Goal: Obtain resource: Obtain resource

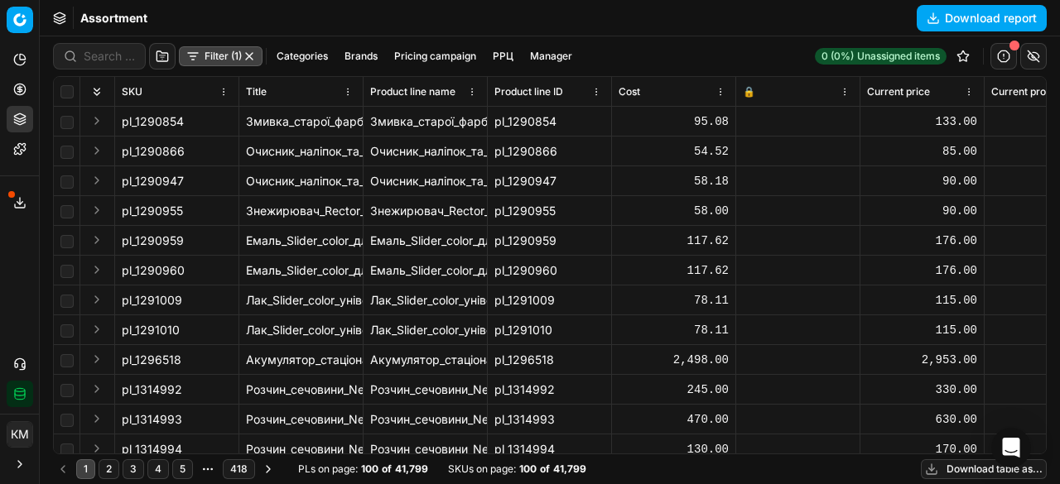
click at [975, 31] on div "Assortment Download report" at bounding box center [550, 18] width 1020 height 36
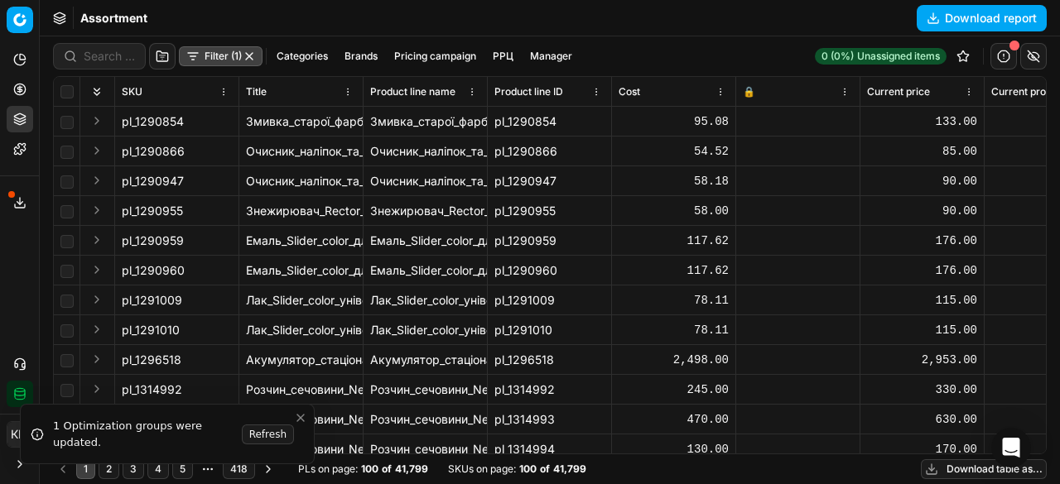
click at [946, 19] on button "Download report" at bounding box center [982, 18] width 130 height 26
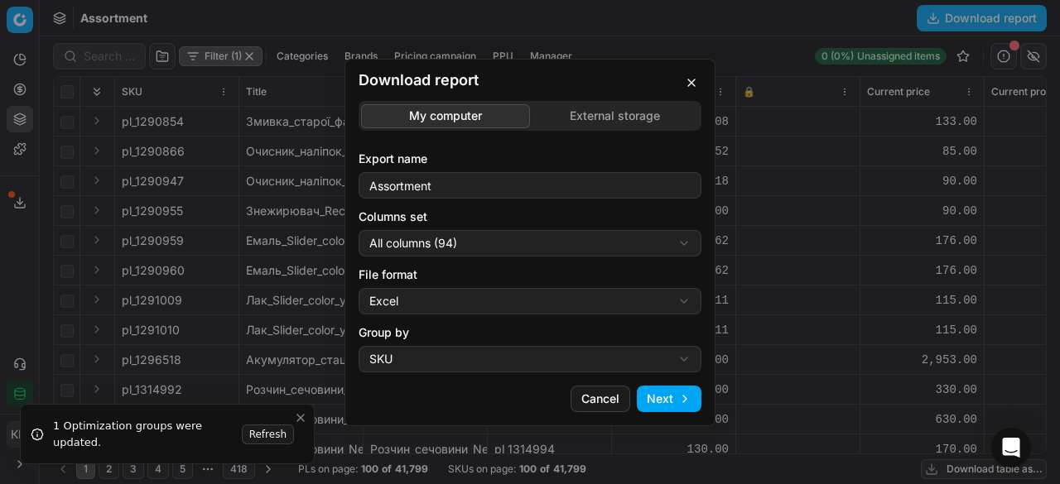
click at [682, 403] on button "Next" at bounding box center [669, 399] width 65 height 26
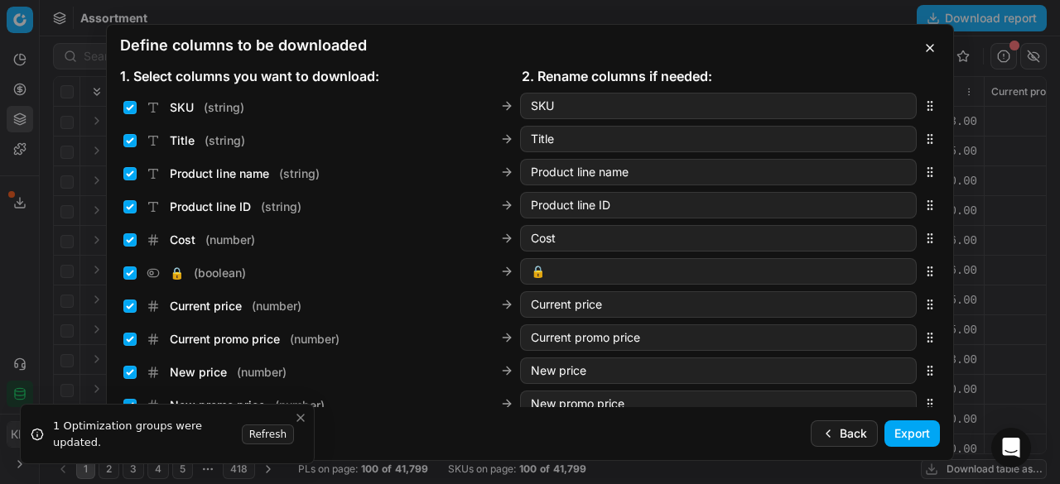
click at [893, 428] on button "Export" at bounding box center [911, 434] width 55 height 26
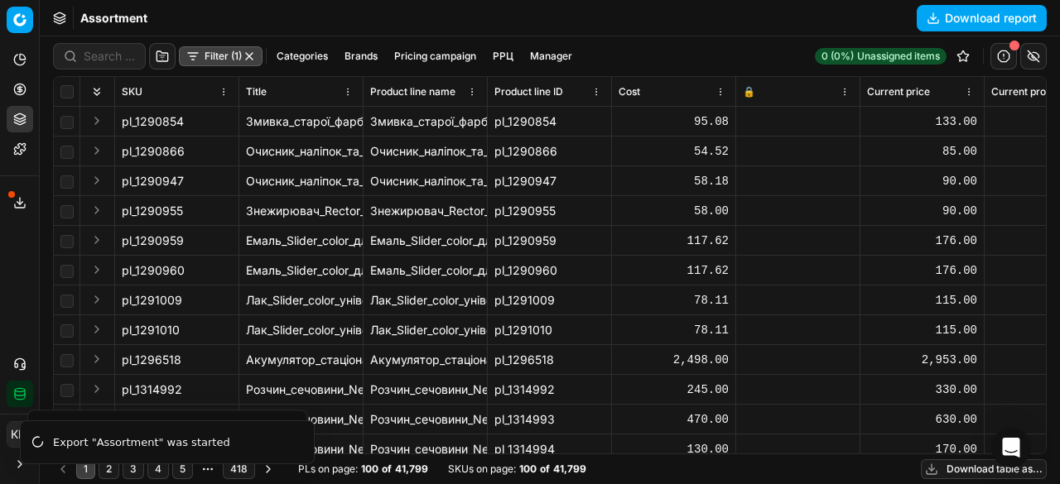
click at [26, 200] on button "Export service" at bounding box center [20, 203] width 26 height 26
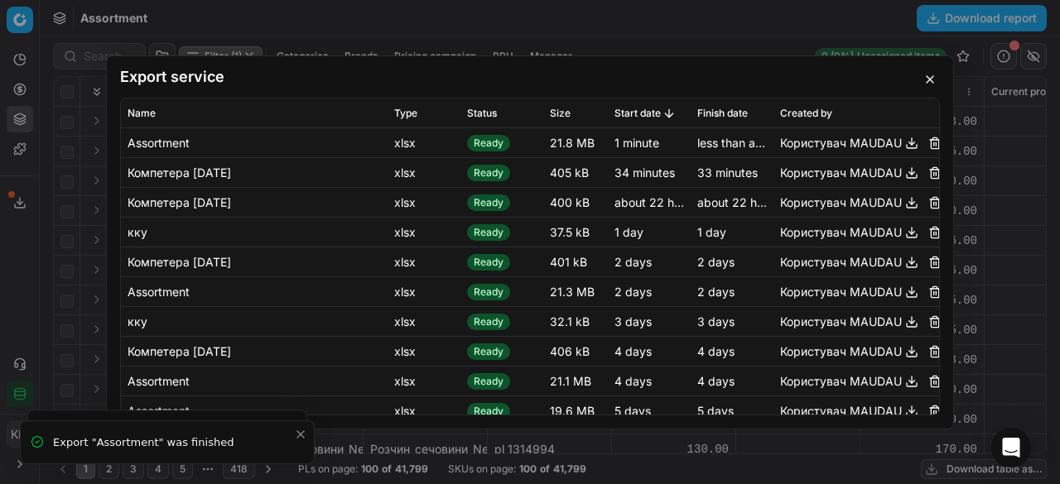
click at [902, 145] on button "button" at bounding box center [912, 142] width 20 height 20
click at [926, 79] on button "button" at bounding box center [930, 80] width 20 height 20
